Goal: Check status: Check status

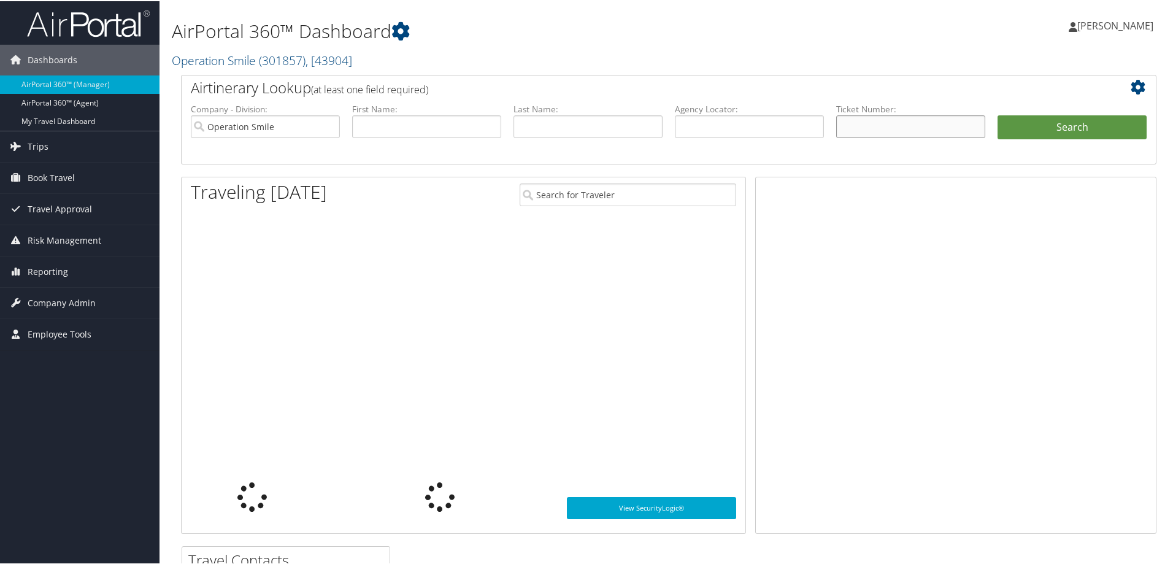
click at [859, 123] on input "text" at bounding box center [910, 125] width 149 height 23
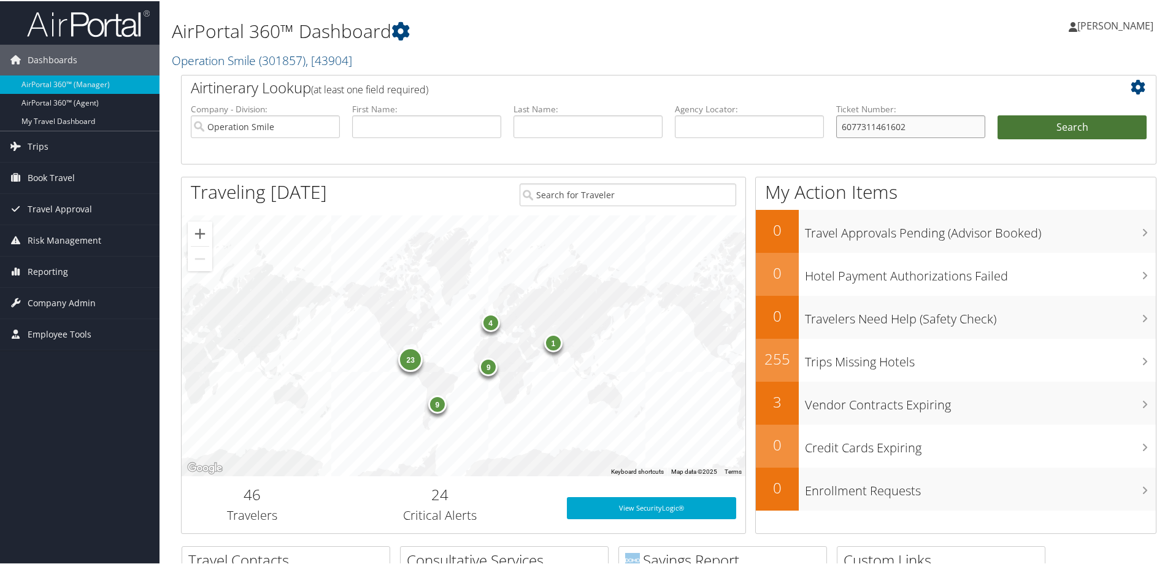
type input "6077311461602"
click at [1031, 116] on button "Search" at bounding box center [1072, 126] width 149 height 25
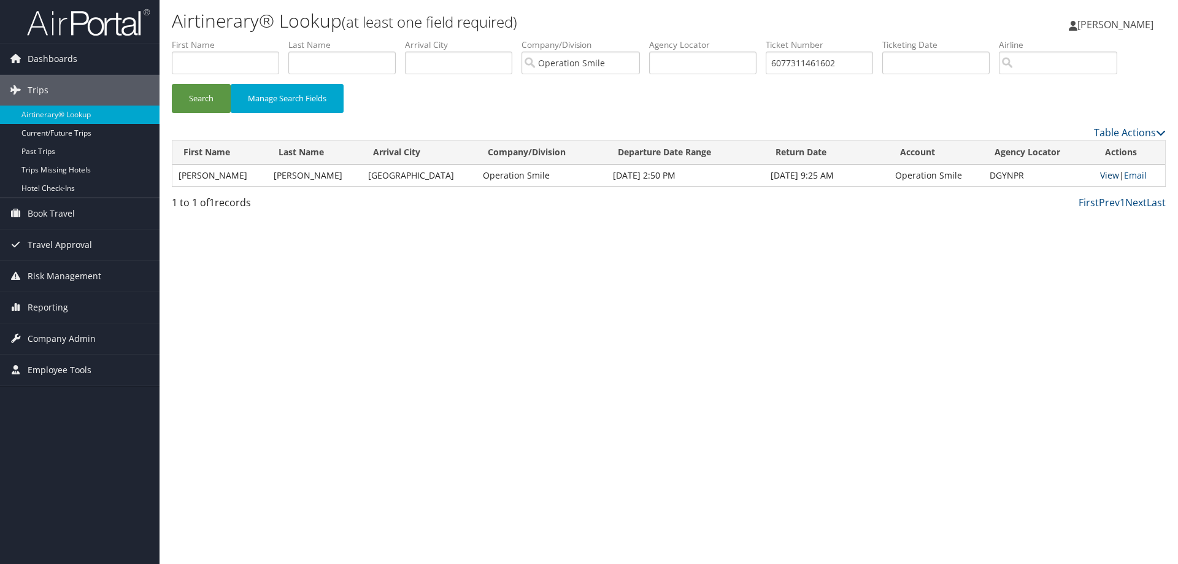
click at [1104, 172] on link "View" at bounding box center [1109, 175] width 19 height 12
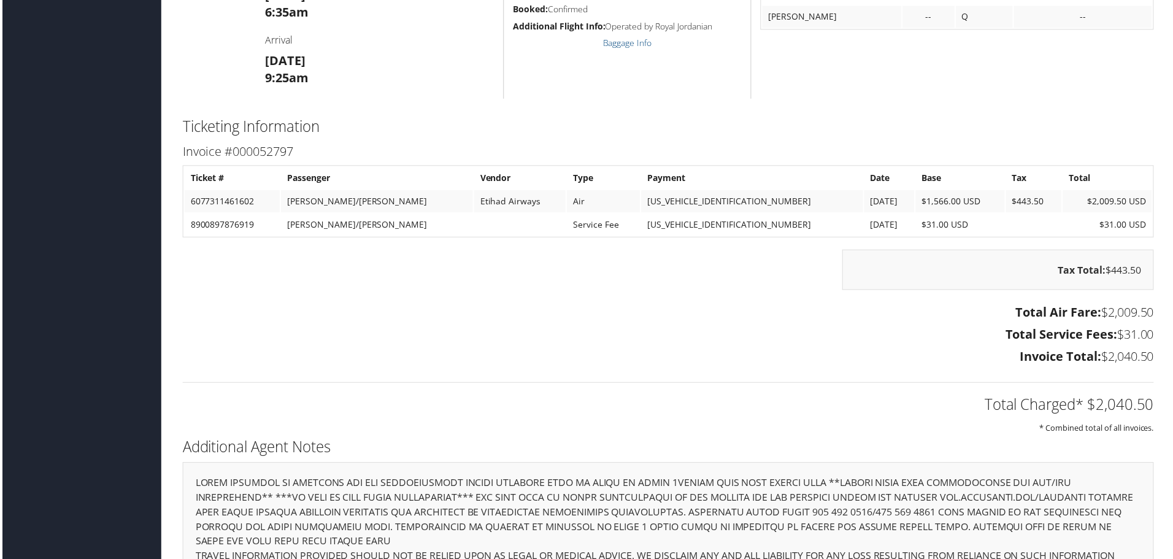
scroll to position [1411, 0]
